Goal: Information Seeking & Learning: Check status

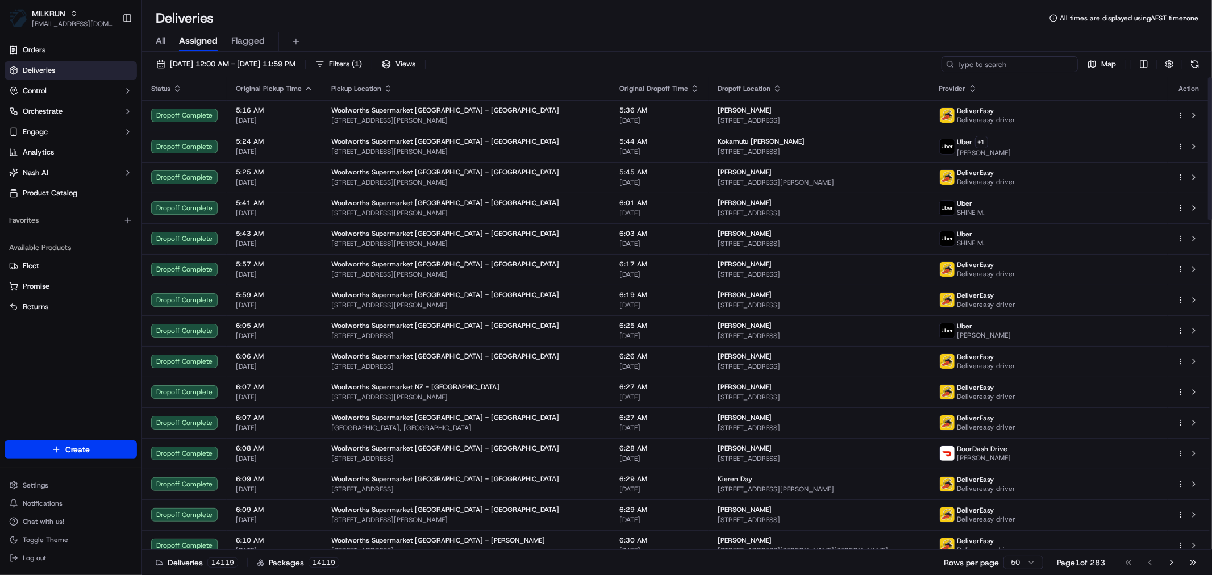
click at [1018, 66] on input at bounding box center [1010, 64] width 136 height 16
paste input "[PERSON_NAME]"
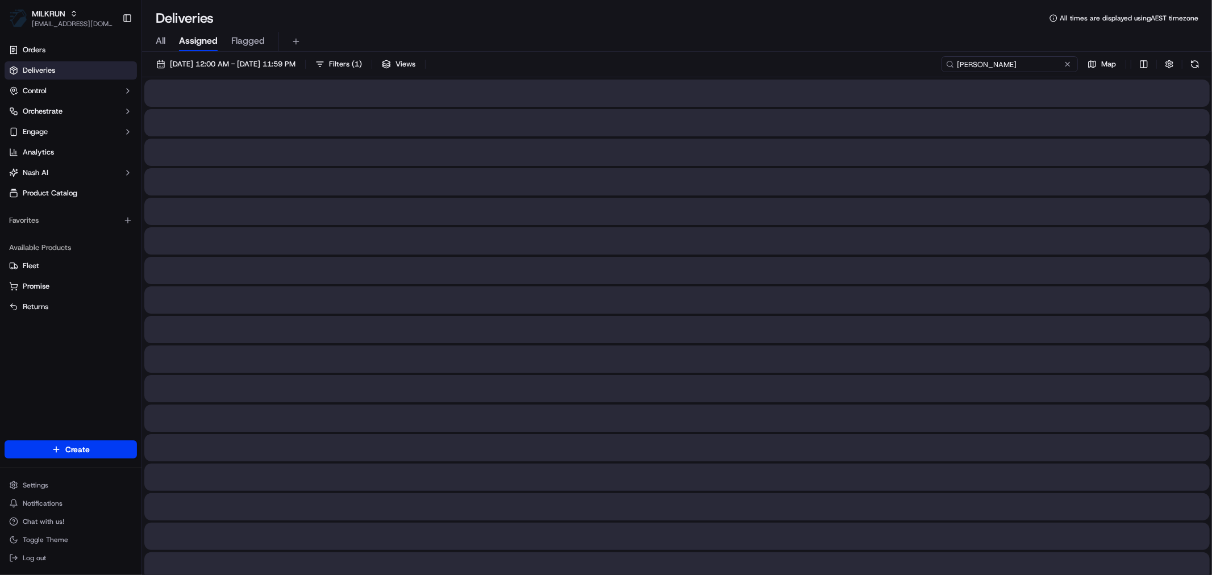
type input "[PERSON_NAME]"
click at [955, 59] on input "[PERSON_NAME]" at bounding box center [1010, 64] width 136 height 16
click at [1009, 63] on input "[PERSON_NAME]" at bounding box center [1010, 64] width 136 height 16
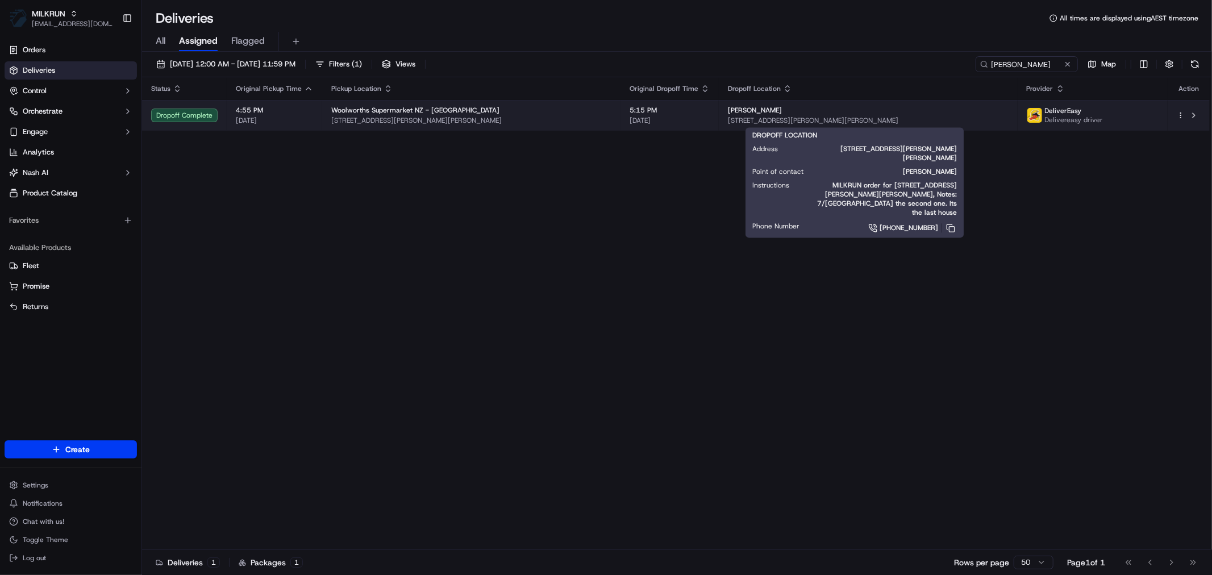
drag, startPoint x: 732, startPoint y: 110, endPoint x: 700, endPoint y: 115, distance: 32.8
click at [728, 115] on div "[PERSON_NAME] [STREET_ADDRESS][PERSON_NAME][PERSON_NAME]" at bounding box center [868, 115] width 280 height 19
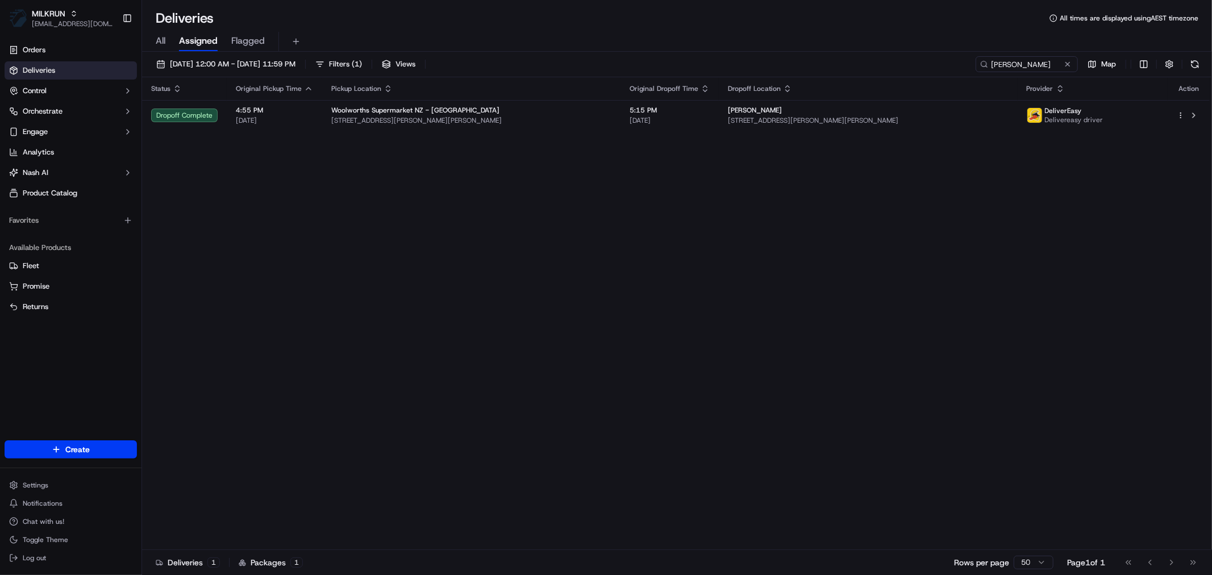
click at [743, 177] on div "Status Original Pickup Time Pickup Location Original Dropoff Time Dropoff Locat…" at bounding box center [676, 313] width 1068 height 473
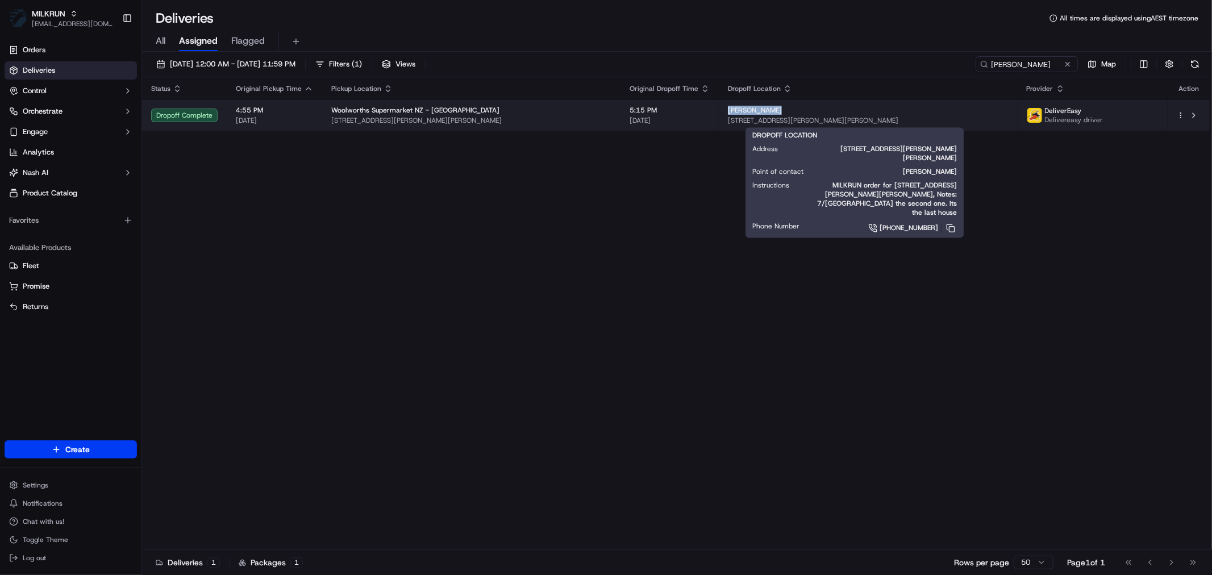
drag, startPoint x: 742, startPoint y: 109, endPoint x: 695, endPoint y: 110, distance: 46.6
click at [719, 110] on td "[PERSON_NAME] [STREET_ADDRESS][PERSON_NAME][PERSON_NAME]" at bounding box center [868, 115] width 298 height 31
copy span "[PERSON_NAME]"
click at [582, 111] on div "Woolworths Supermarket NZ - [GEOGRAPHIC_DATA]" at bounding box center [471, 110] width 280 height 9
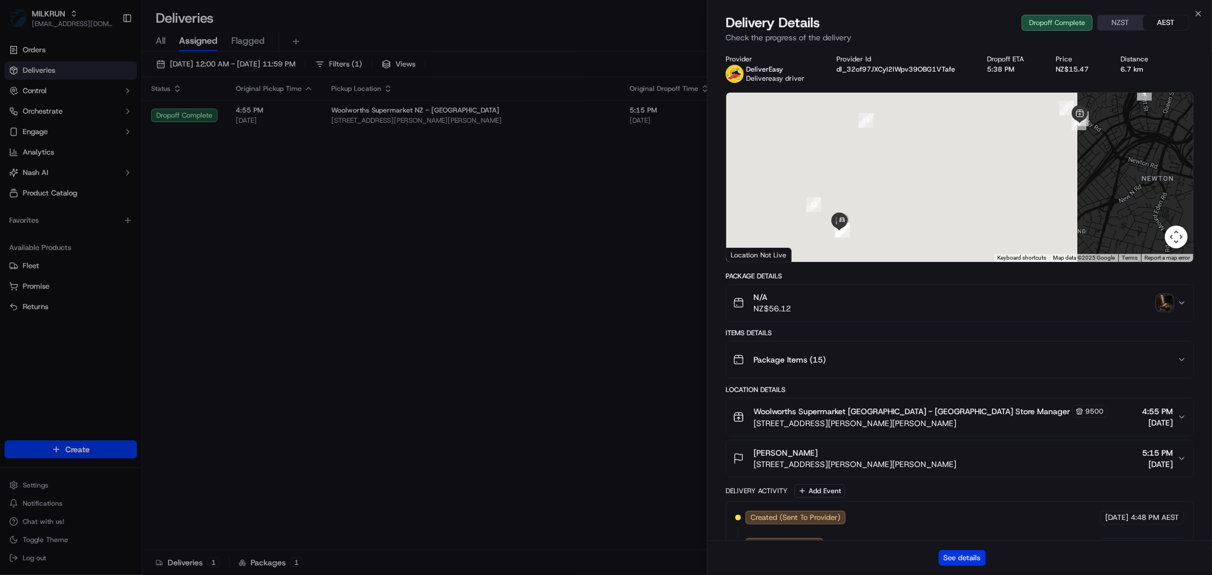
click at [967, 553] on button "See details" at bounding box center [962, 558] width 47 height 16
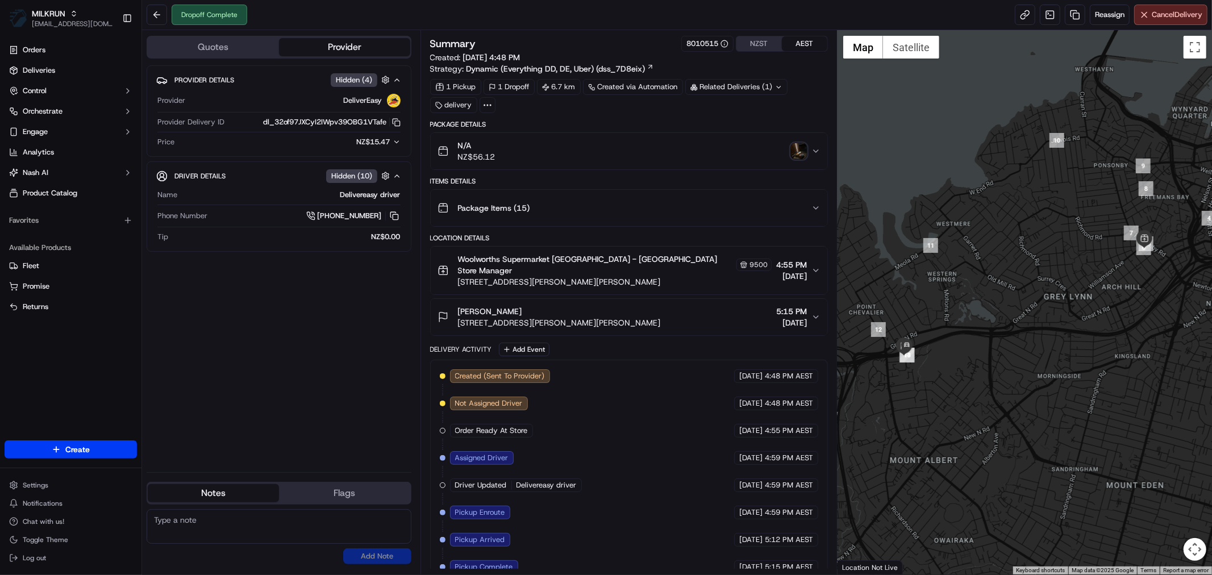
click at [800, 152] on img "button" at bounding box center [799, 151] width 16 height 16
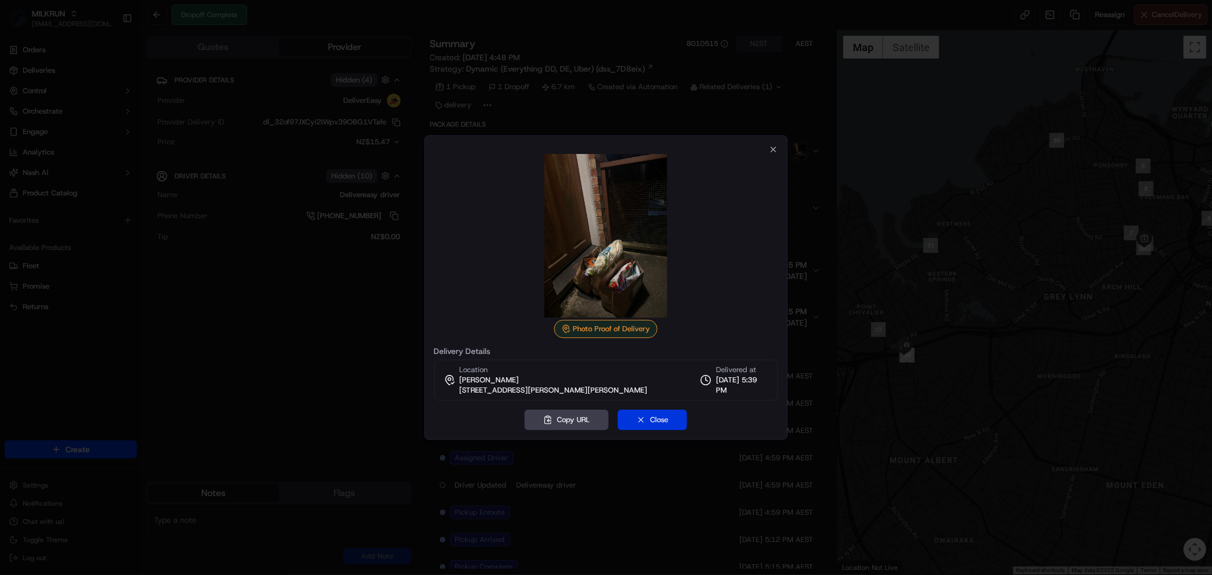
click at [650, 419] on button "Close" at bounding box center [652, 420] width 69 height 20
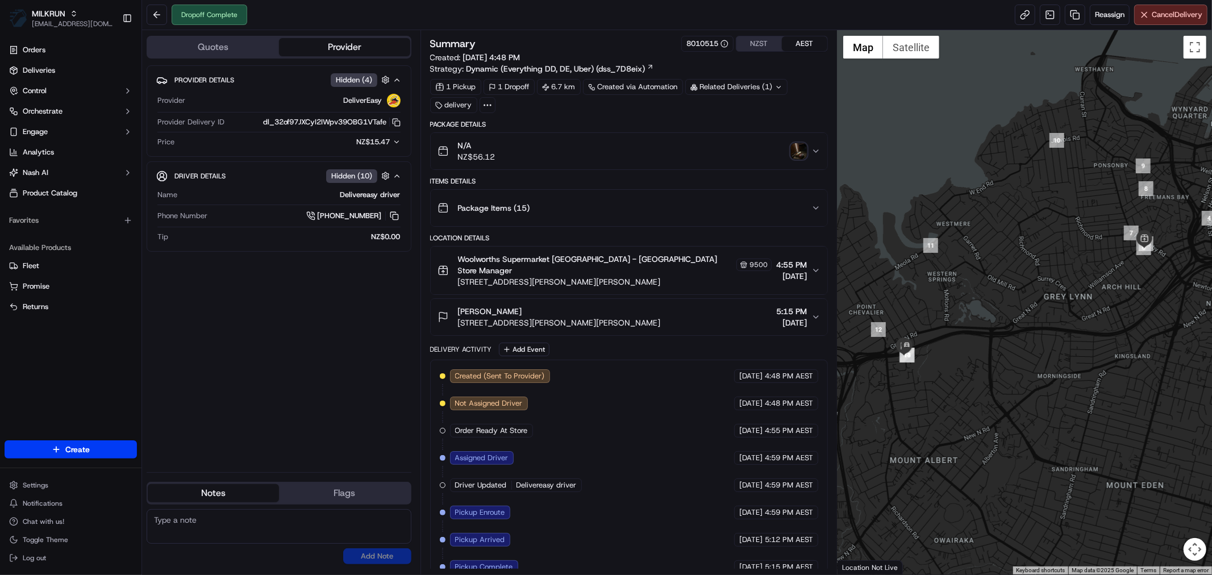
drag, startPoint x: 519, startPoint y: 303, endPoint x: 459, endPoint y: 303, distance: 60.8
click at [459, 306] on div "[PERSON_NAME]" at bounding box center [559, 311] width 203 height 11
copy span "[PERSON_NAME]"
click at [153, 14] on button at bounding box center [157, 15] width 20 height 20
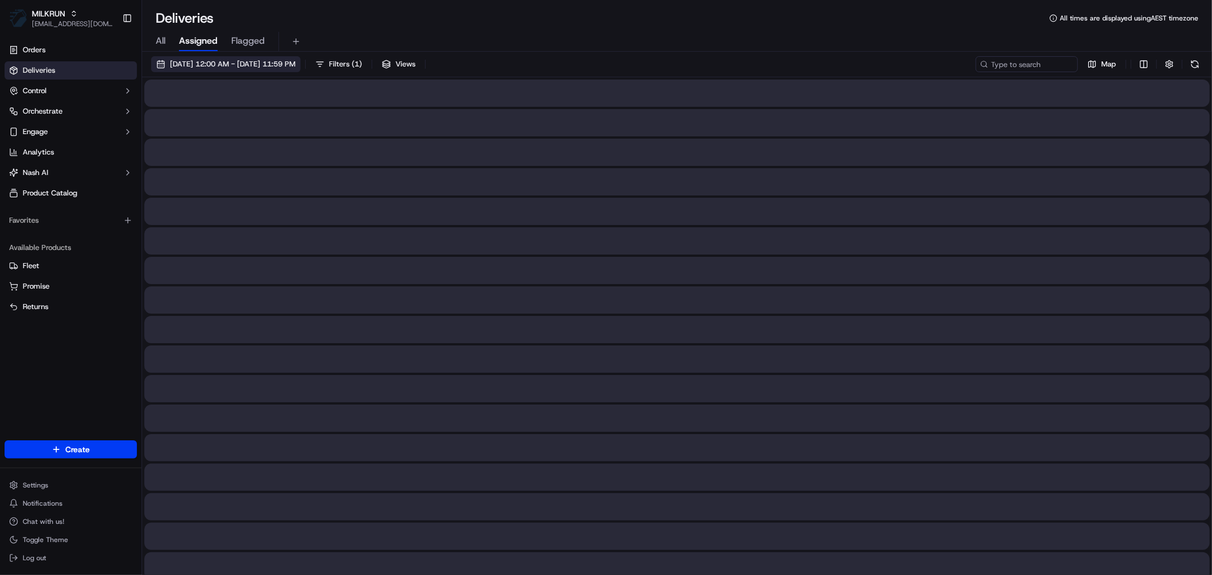
click at [286, 57] on button "[DATE] 12:00 AM - [DATE] 11:59 PM" at bounding box center [225, 64] width 149 height 16
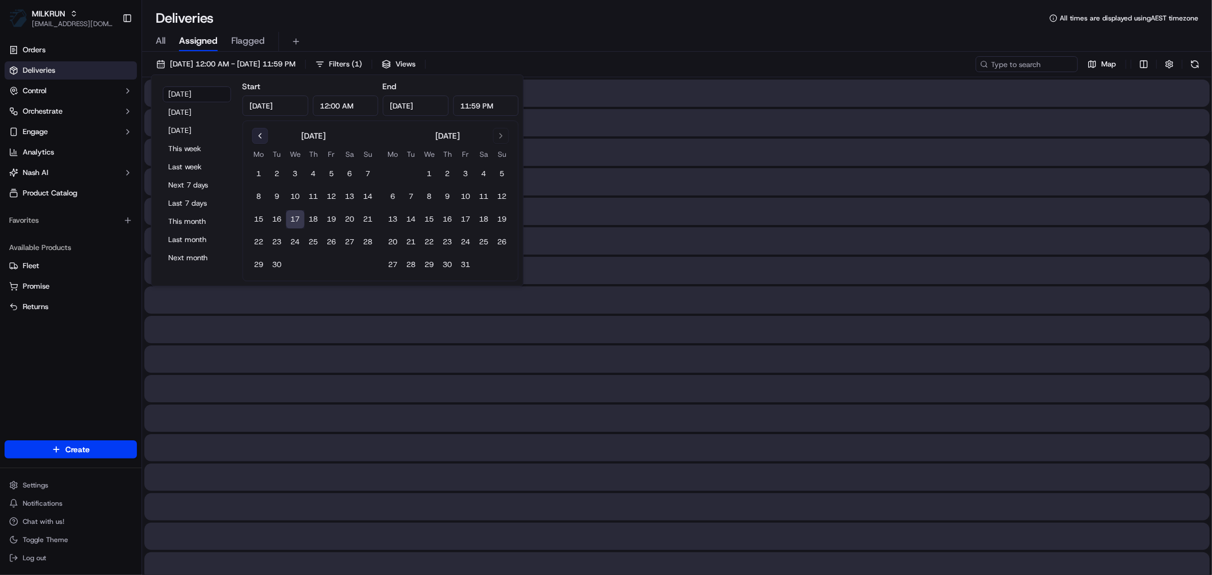
click at [252, 134] on button "Go to previous month" at bounding box center [260, 136] width 16 height 16
click at [260, 218] on button "11" at bounding box center [259, 219] width 18 height 18
type input "Aug 11, 2025"
click at [429, 220] on button "17" at bounding box center [430, 219] width 18 height 18
type input "Sep 17, 2025"
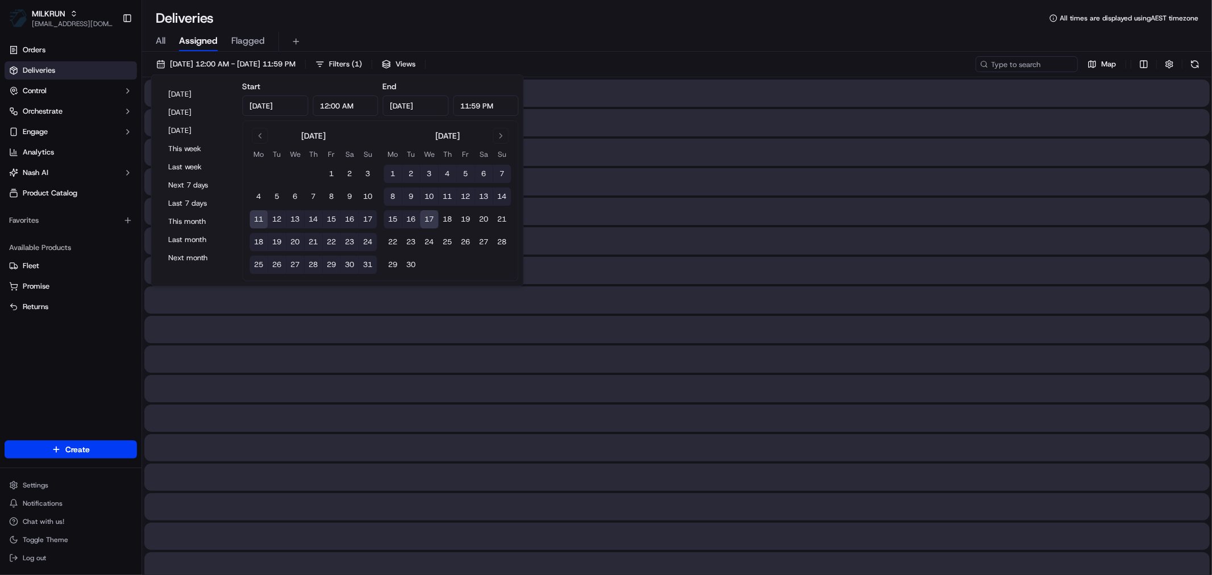
click at [163, 41] on span "All" at bounding box center [161, 41] width 10 height 14
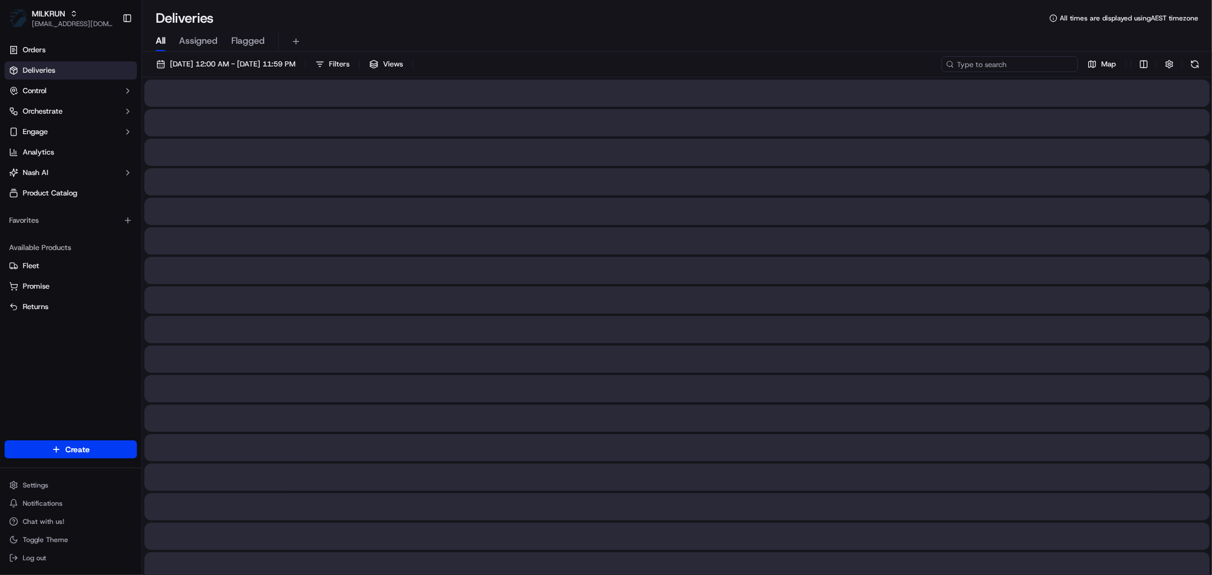
click at [1032, 64] on input at bounding box center [1010, 64] width 136 height 16
paste input "[PERSON_NAME]"
type input "[PERSON_NAME]"
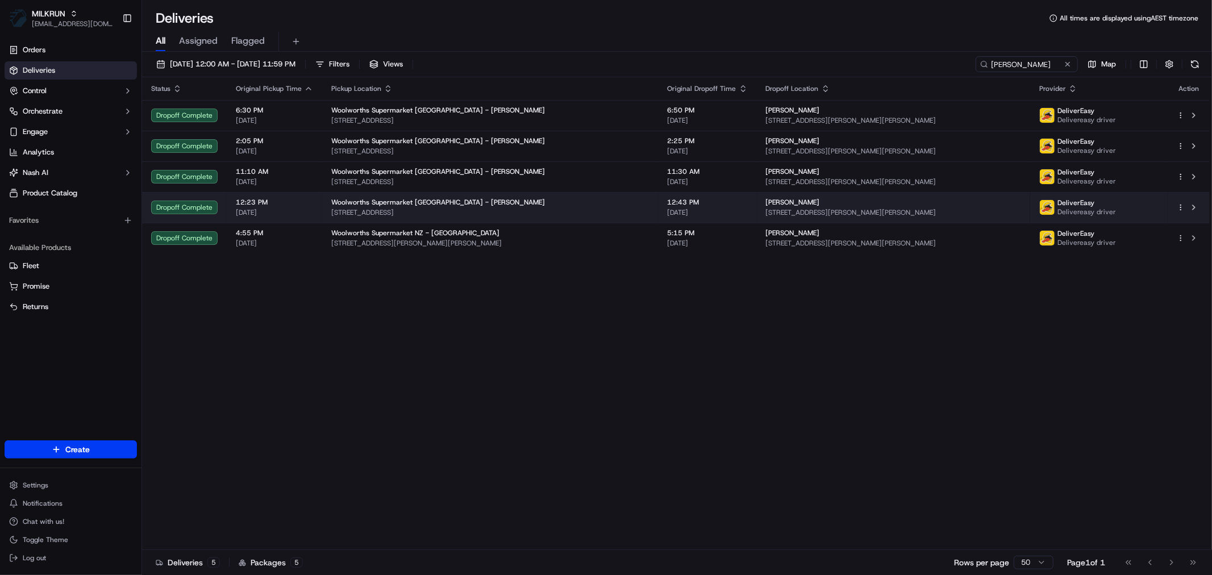
click at [532, 208] on span "[STREET_ADDRESS]" at bounding box center [490, 212] width 318 height 9
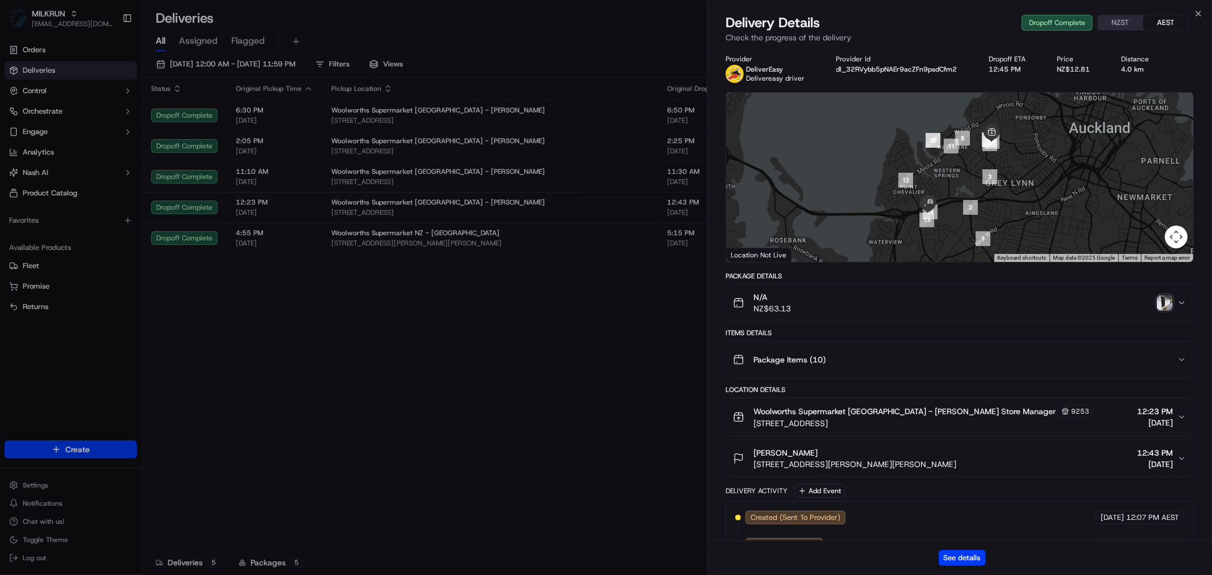
click at [1167, 299] on img "button" at bounding box center [1165, 303] width 16 height 16
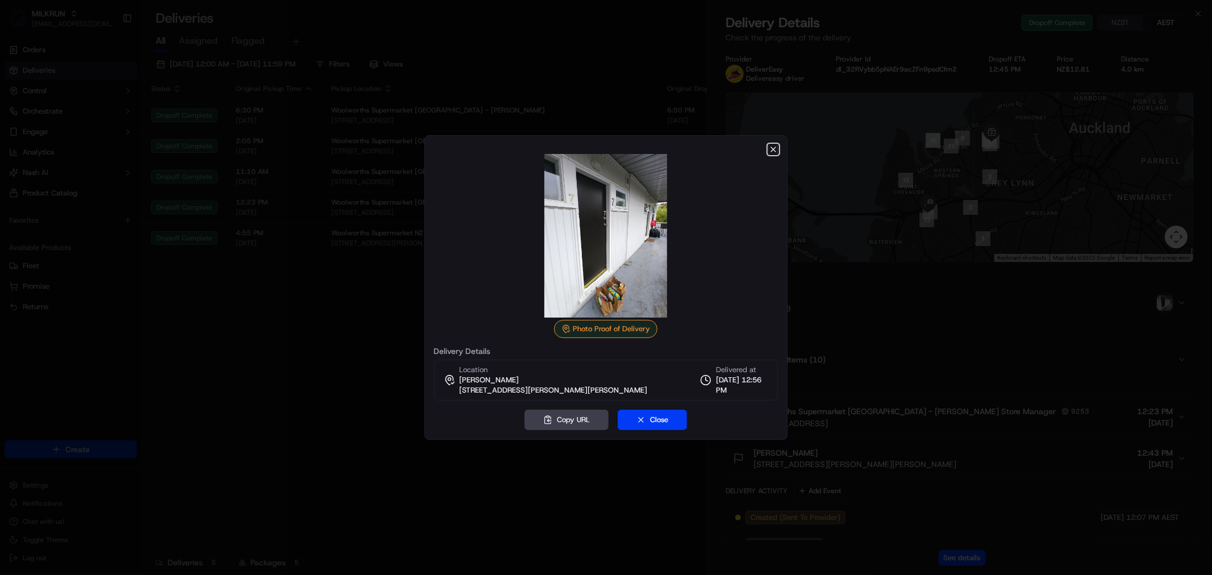
click at [775, 150] on icon "button" at bounding box center [773, 149] width 9 height 9
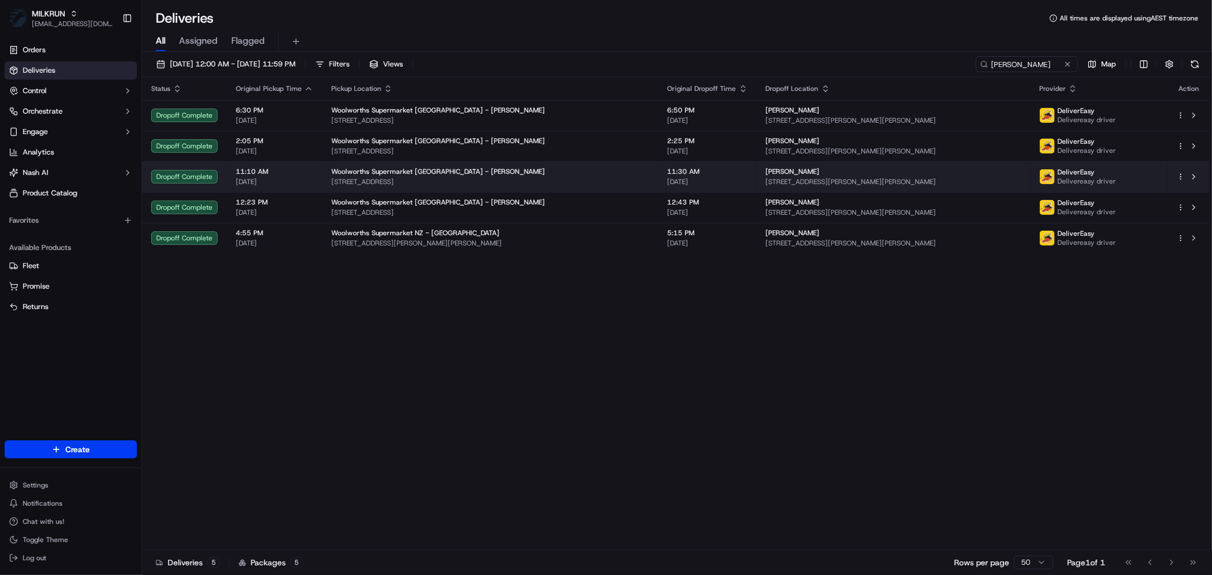
click at [669, 174] on span "11:30 AM" at bounding box center [708, 171] width 80 height 9
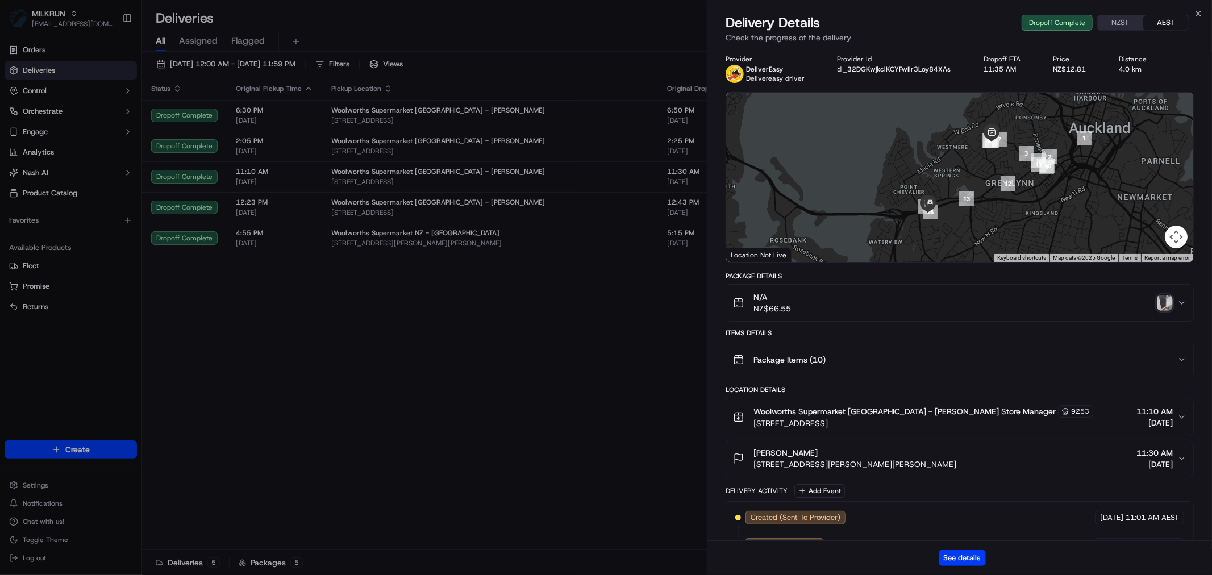
click at [1162, 298] on img "button" at bounding box center [1165, 303] width 16 height 16
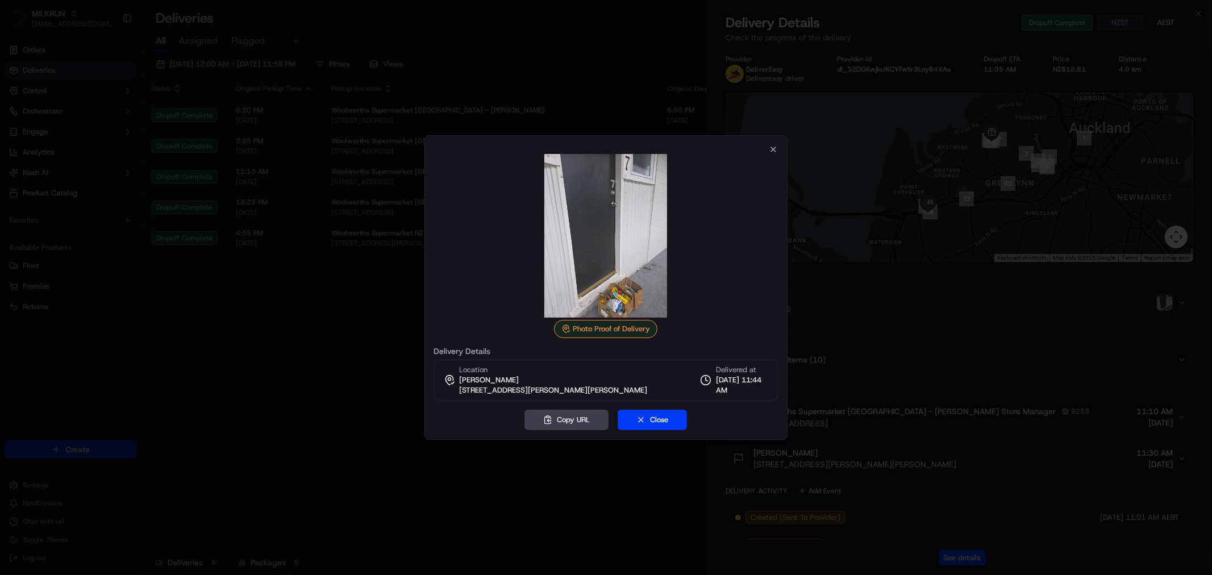
click at [348, 381] on div at bounding box center [606, 287] width 1212 height 575
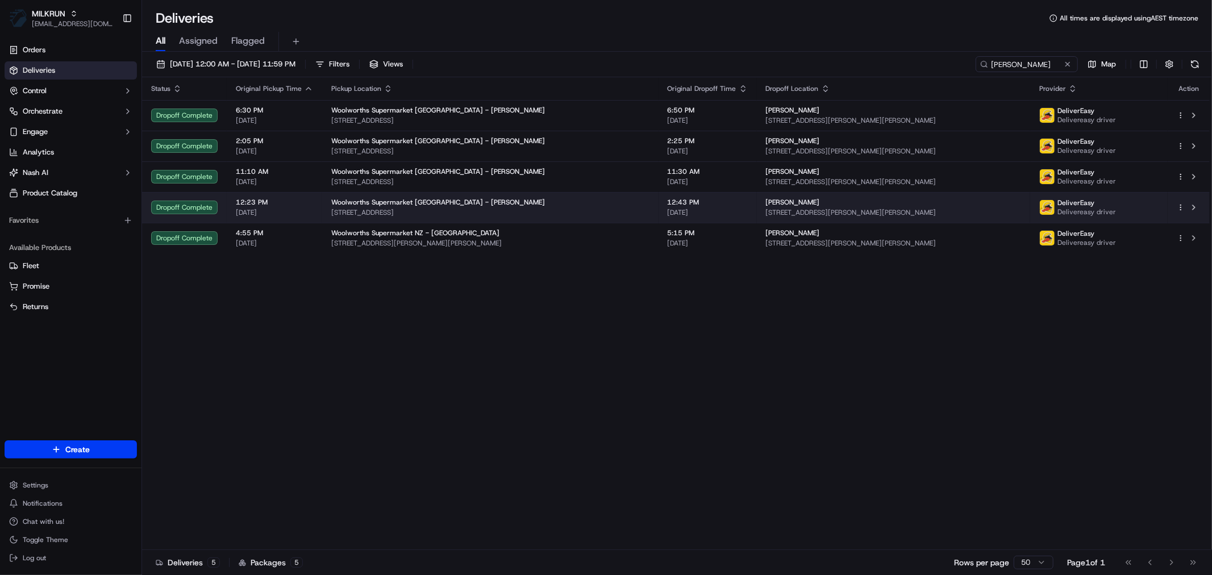
click at [675, 208] on span "09/09/2025" at bounding box center [708, 212] width 80 height 9
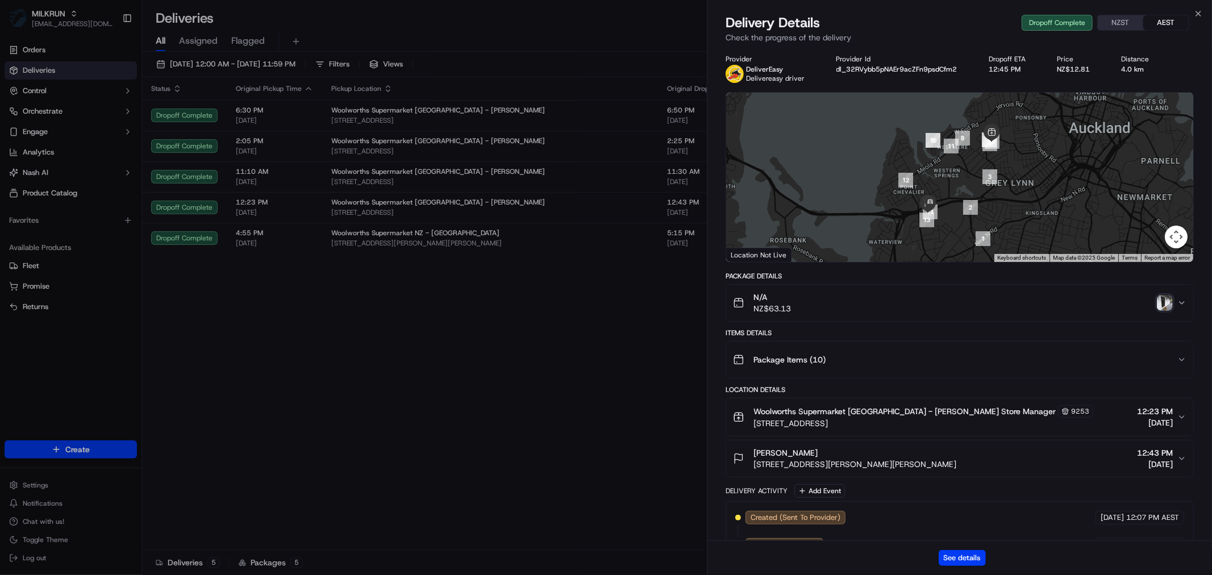
click at [1164, 302] on img "button" at bounding box center [1165, 303] width 16 height 16
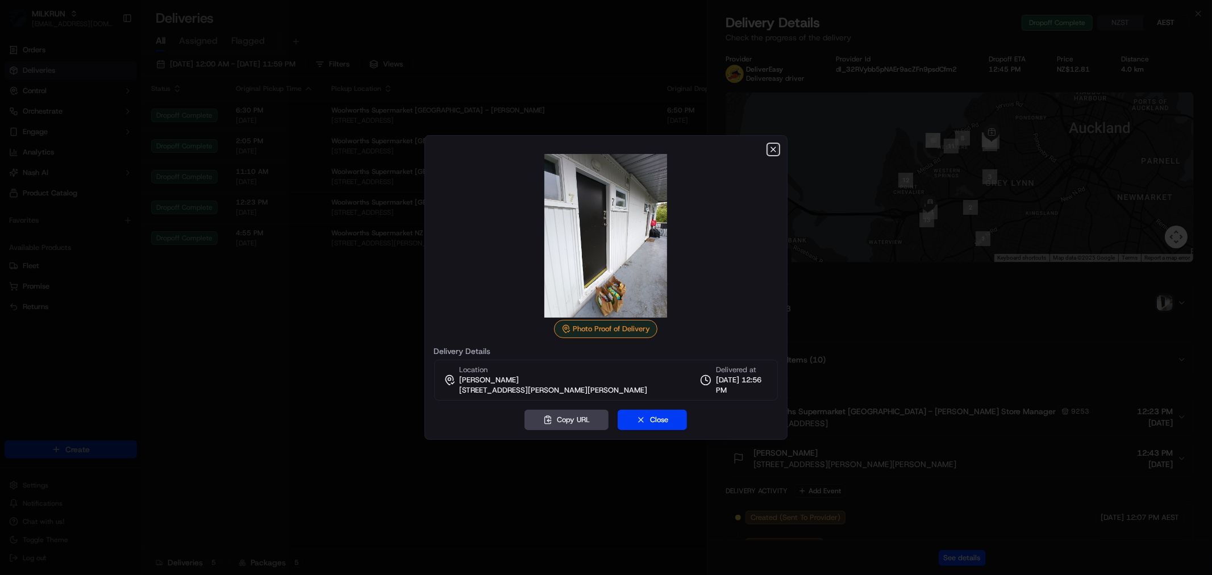
click at [770, 153] on icon "button" at bounding box center [773, 149] width 9 height 9
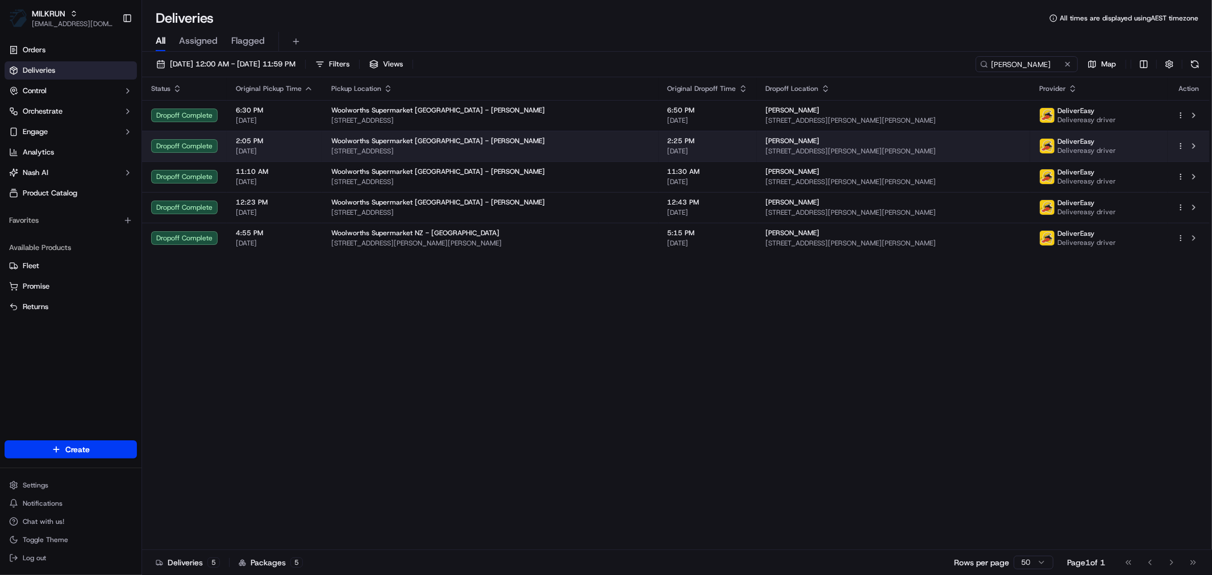
click at [571, 147] on span "[STREET_ADDRESS]" at bounding box center [490, 151] width 318 height 9
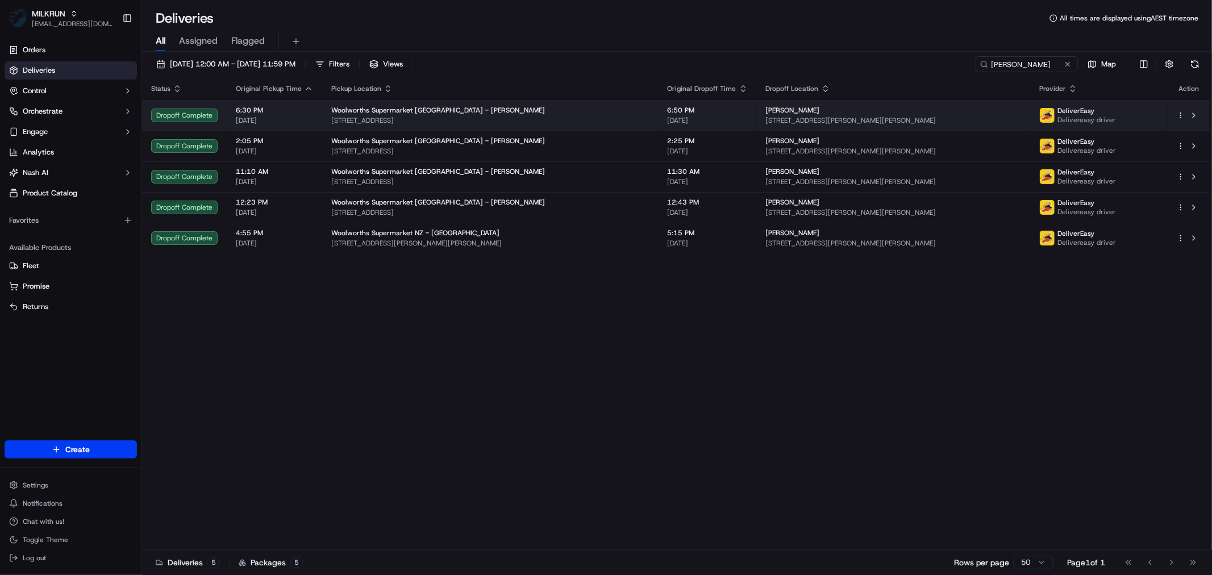
click at [540, 113] on div "Woolworths Supermarket [GEOGRAPHIC_DATA] - [PERSON_NAME]" at bounding box center [490, 110] width 318 height 9
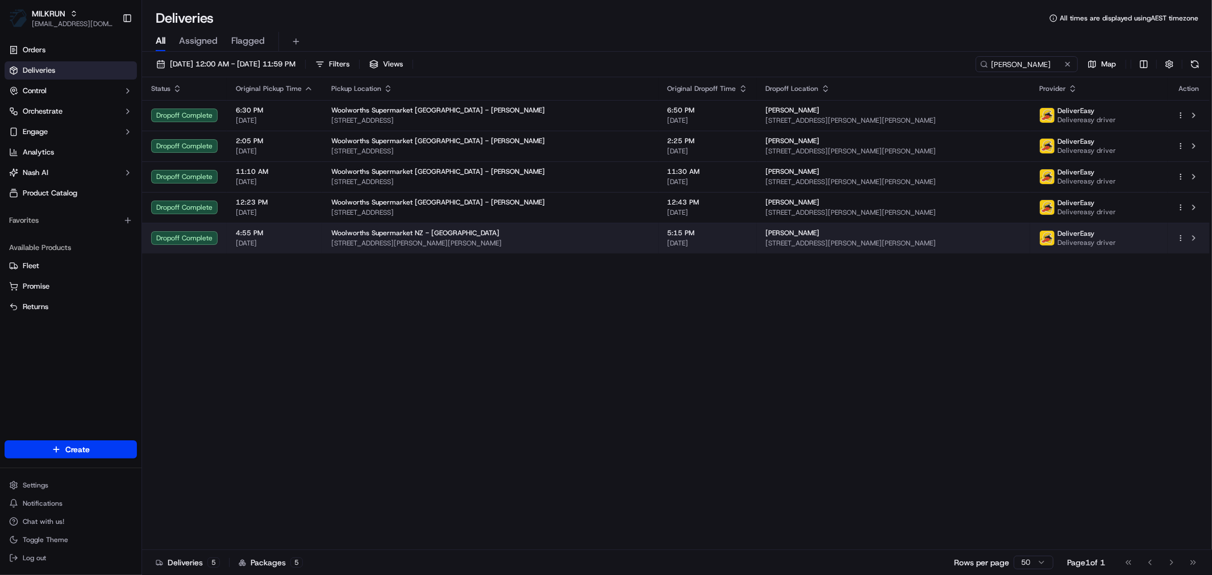
click at [538, 239] on span "[STREET_ADDRESS][PERSON_NAME][PERSON_NAME]" at bounding box center [490, 243] width 318 height 9
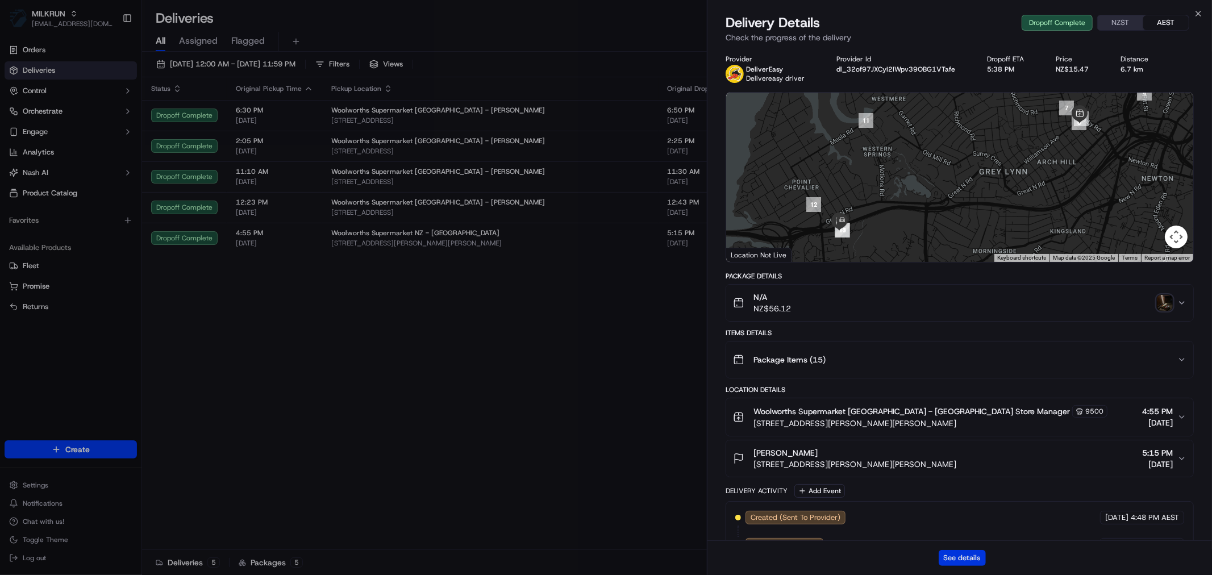
click at [963, 557] on button "See details" at bounding box center [962, 558] width 47 height 16
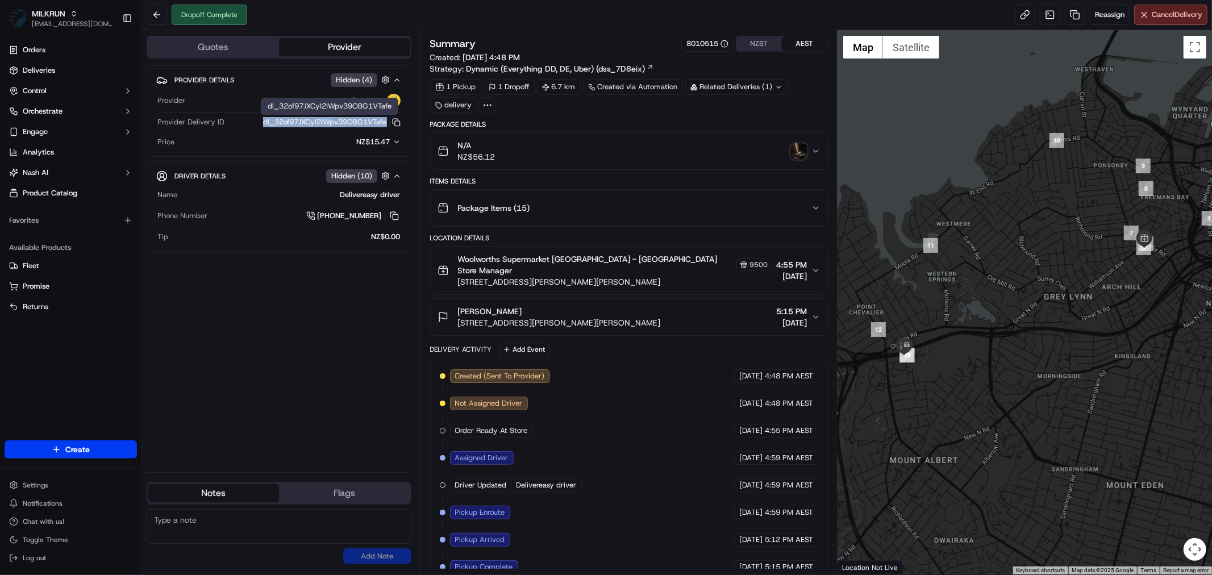
drag, startPoint x: 252, startPoint y: 123, endPoint x: 385, endPoint y: 122, distance: 133.0
click at [385, 122] on div "dl_32of97JXCyI2IWpv39OBG1VTafe Copy dl_32of97JXCyI2IWpv39OBG1VTafe" at bounding box center [315, 122] width 172 height 10
copy button "dl_32of97JXCyI2IWpv39OBG1VTafe"
click at [818, 149] on icon "button" at bounding box center [816, 151] width 9 height 9
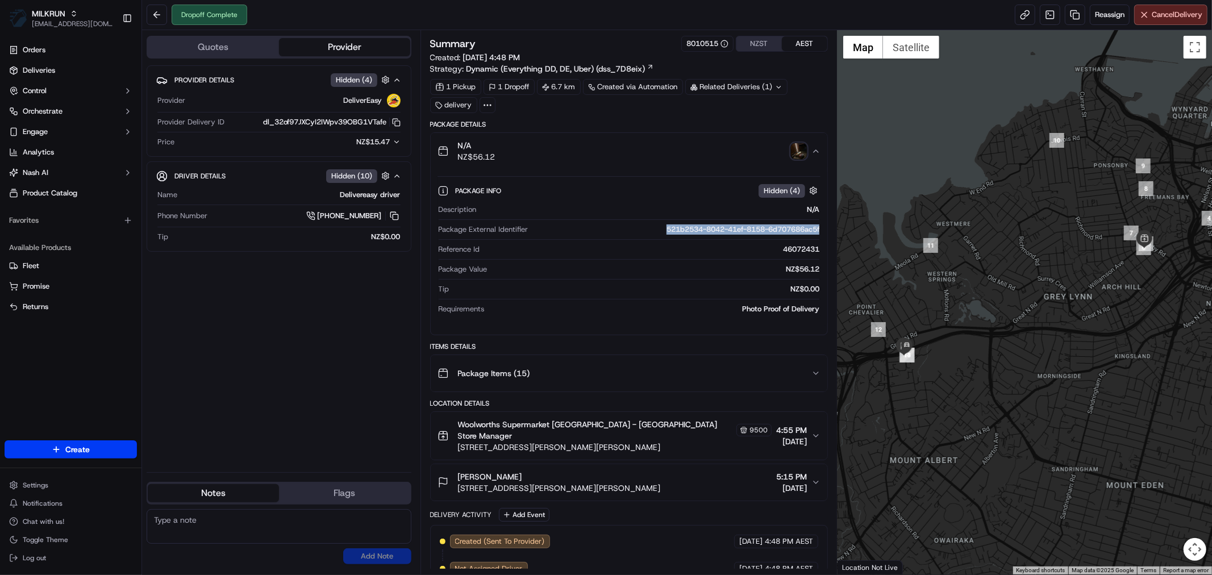
drag, startPoint x: 651, startPoint y: 231, endPoint x: 821, endPoint y: 231, distance: 169.9
click at [821, 231] on div "Package Info Hidden ( 4 ) Description N/A Package External Identifier 521b2534-…" at bounding box center [629, 247] width 397 height 156
copy div "521b2534-8042-41ef-8158-6d707686ac5f"
drag, startPoint x: 450, startPoint y: 481, endPoint x: 673, endPoint y: 491, distance: 223.6
click at [673, 491] on button "Aysha Prottoy 7/34B Parr Road South, Point Chevalier, Auckland 1025, NZ 5:15 PM…" at bounding box center [629, 482] width 397 height 36
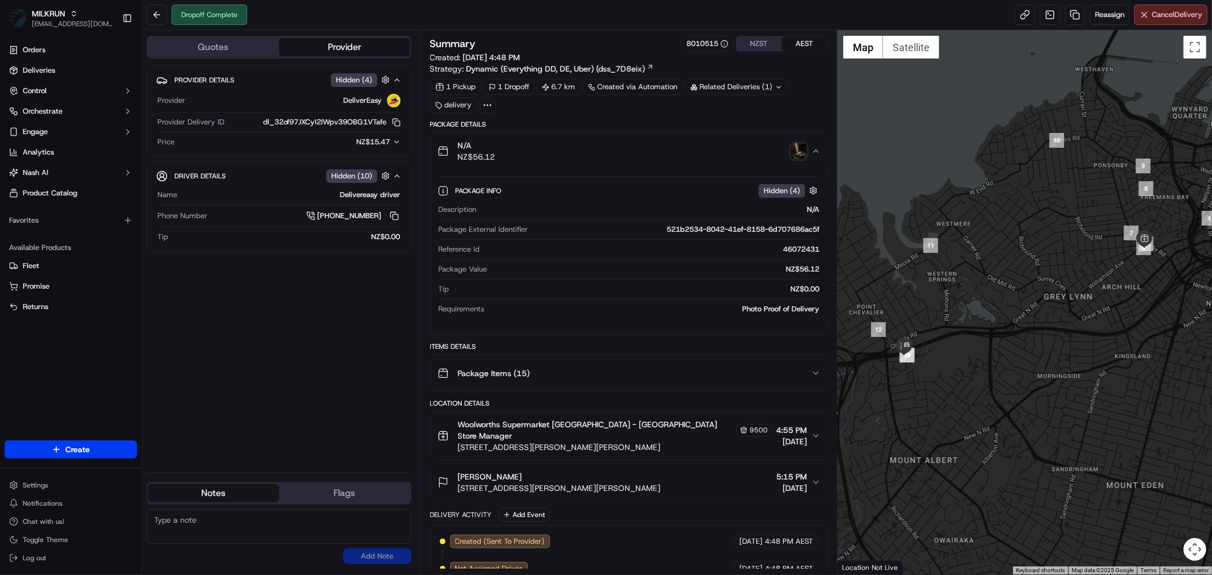
drag, startPoint x: 686, startPoint y: 480, endPoint x: 460, endPoint y: 485, distance: 226.2
click at [460, 485] on button "Aysha Prottoy 7/34B Parr Road South, Point Chevalier, Auckland 1025, NZ 5:15 PM…" at bounding box center [629, 482] width 397 height 36
